Goal: Information Seeking & Learning: Learn about a topic

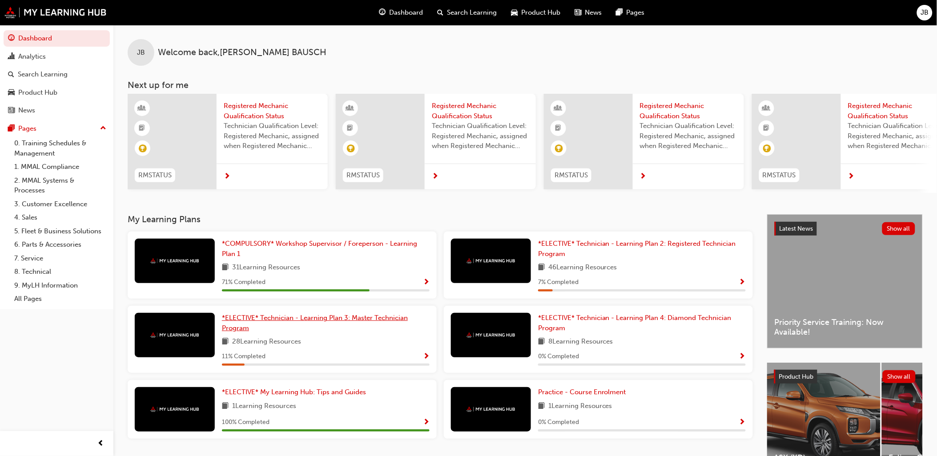
click at [340, 327] on link "*ELECTIVE* Technician - Learning Plan 3: Master Technician Program" at bounding box center [326, 323] width 208 height 20
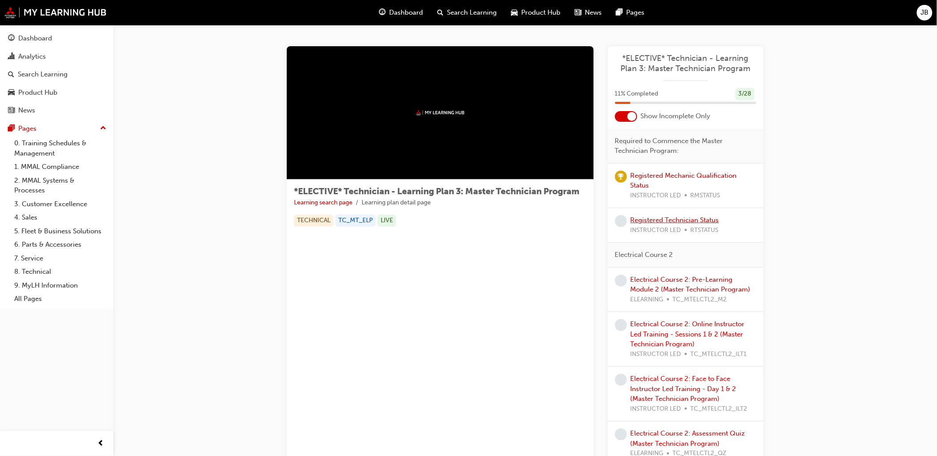
click at [677, 224] on link "Registered Technician Status" at bounding box center [674, 220] width 88 height 8
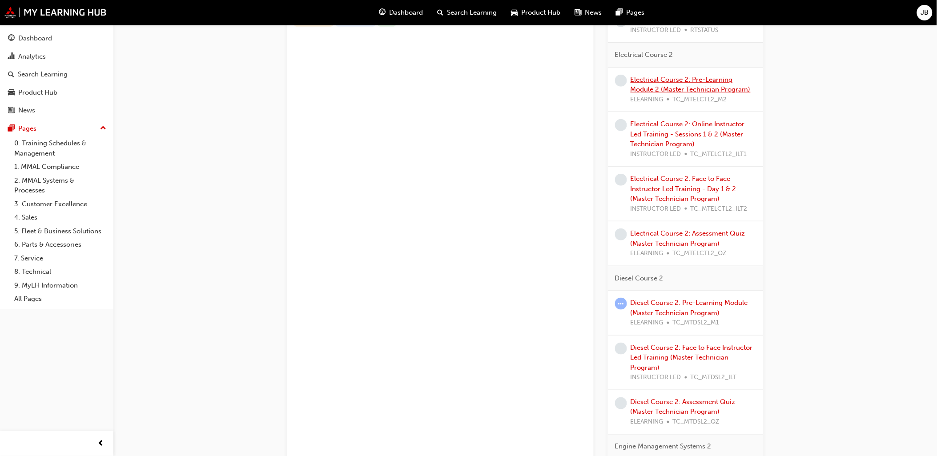
scroll to position [247, 0]
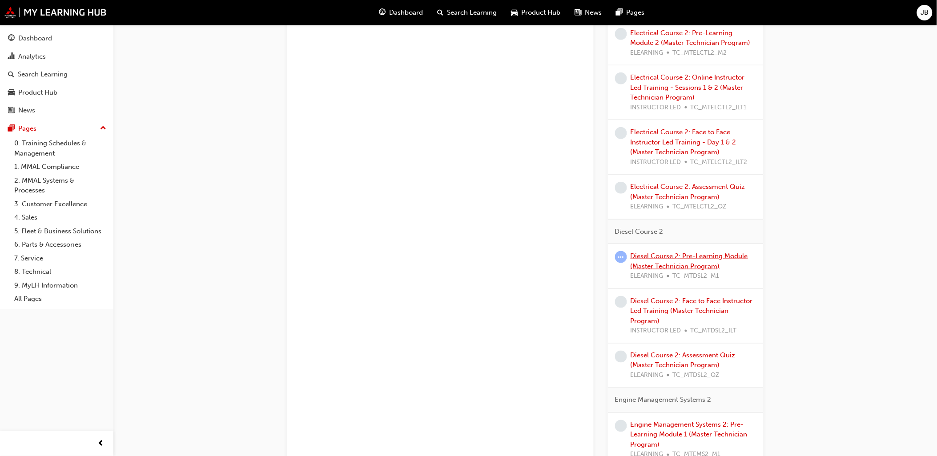
click at [696, 266] on link "Diesel Course 2: Pre-Learning Module (Master Technician Program)" at bounding box center [688, 261] width 117 height 18
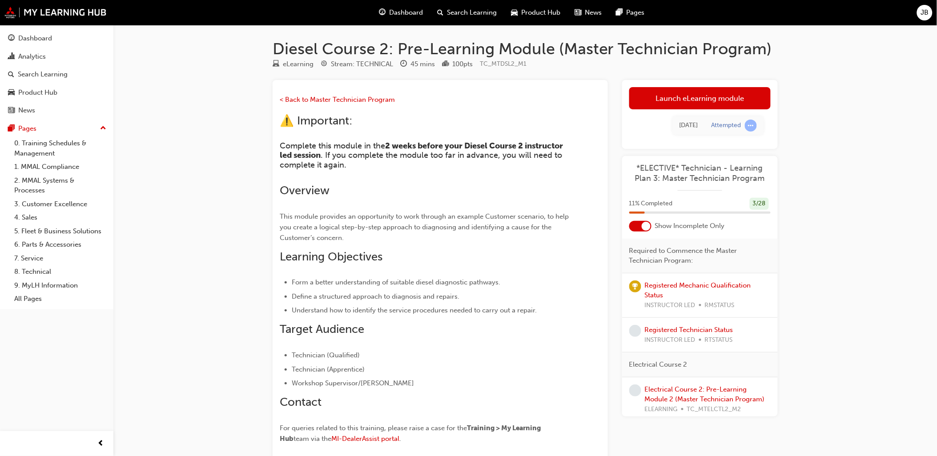
click at [412, 17] on span "Dashboard" at bounding box center [406, 13] width 34 height 10
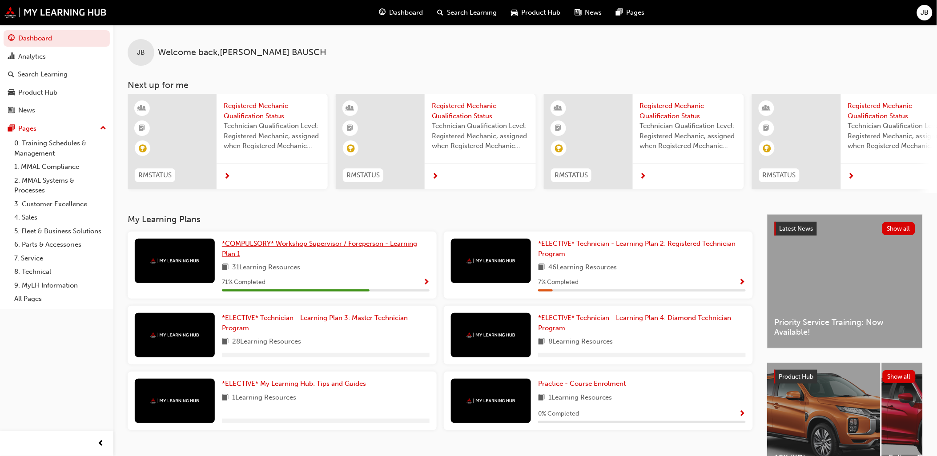
click at [346, 256] on link "*COMPULSORY* Workshop Supervisor / Foreperson - Learning Plan 1" at bounding box center [326, 249] width 208 height 20
